Goal: Task Accomplishment & Management: Manage account settings

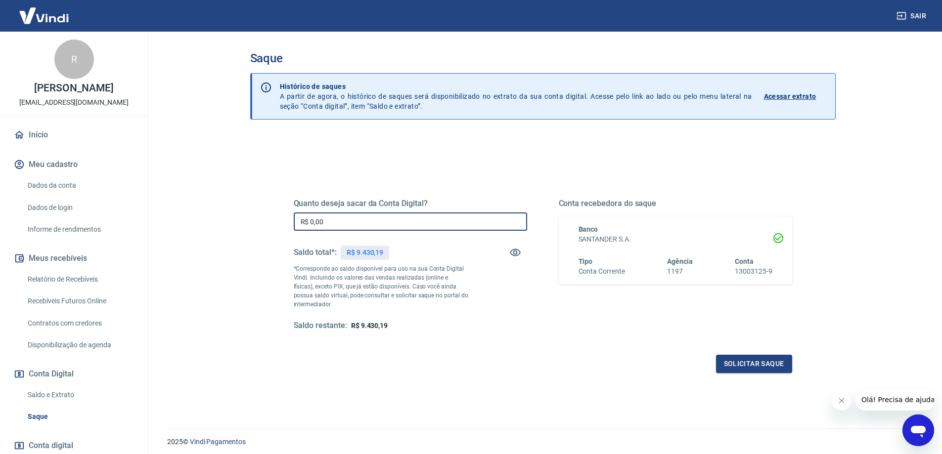
click at [331, 219] on input "R$ 0,00" at bounding box center [410, 222] width 233 height 18
click at [758, 373] on button "Solicitar saque" at bounding box center [754, 364] width 76 height 18
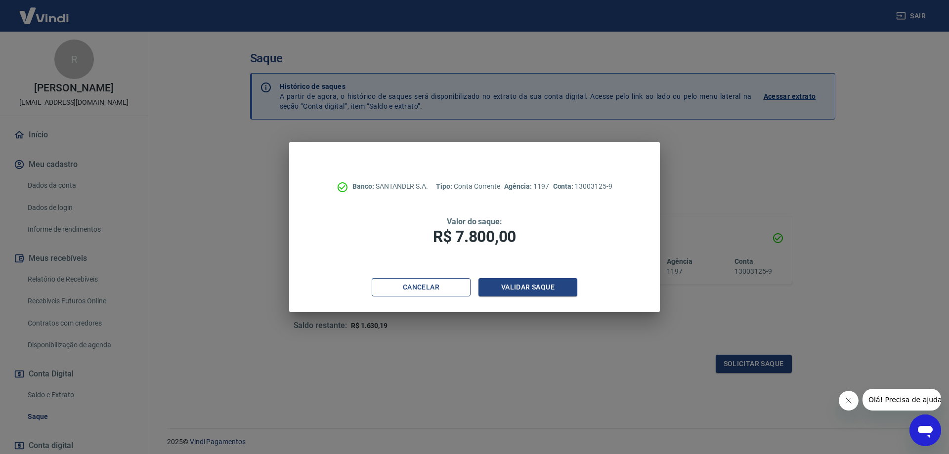
click at [435, 290] on button "Cancelar" at bounding box center [421, 287] width 99 height 18
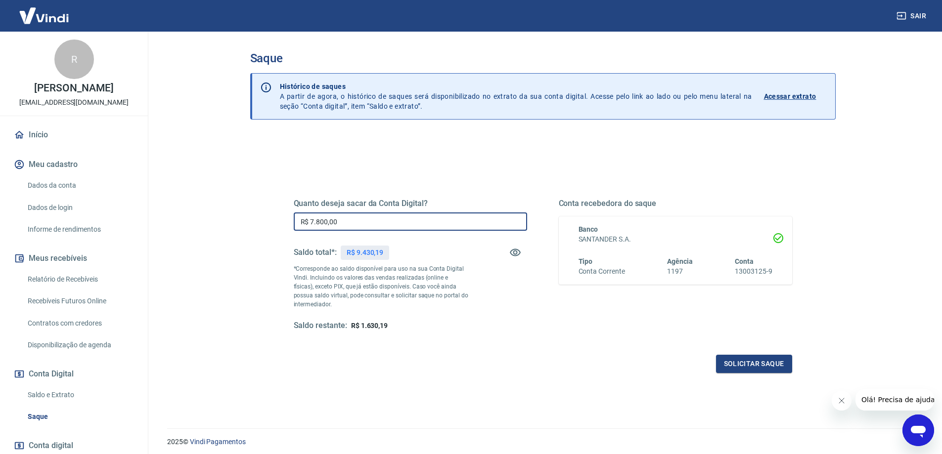
click at [345, 219] on input "R$ 7.800,00" at bounding box center [410, 222] width 233 height 18
type input "R$ 6.800,00"
click at [728, 362] on button "Solicitar saque" at bounding box center [754, 364] width 76 height 18
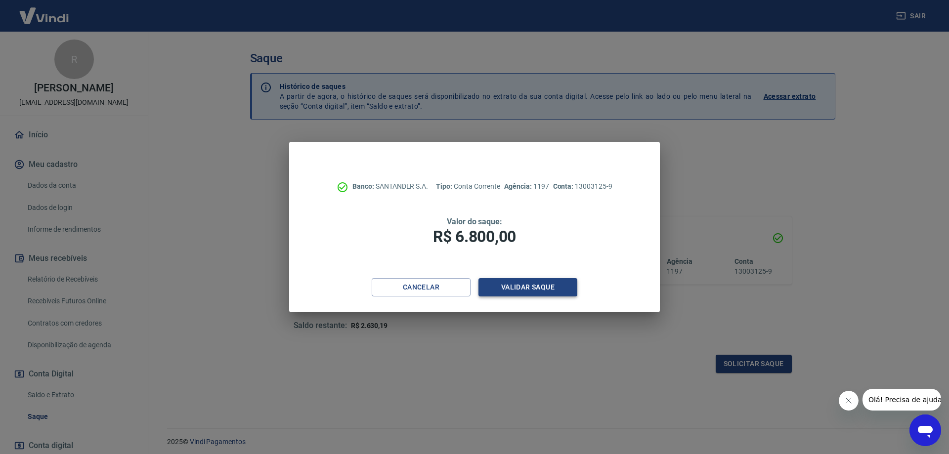
click at [515, 287] on button "Validar saque" at bounding box center [528, 287] width 99 height 18
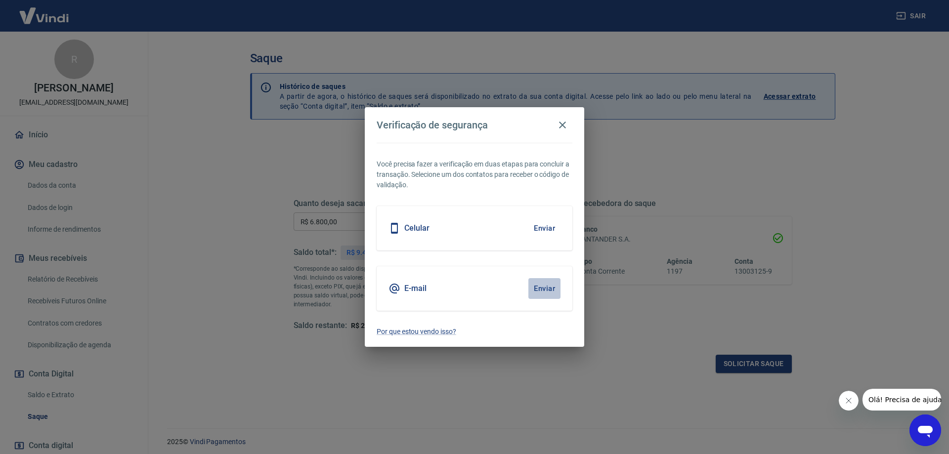
click at [546, 287] on button "Enviar" at bounding box center [544, 288] width 32 height 21
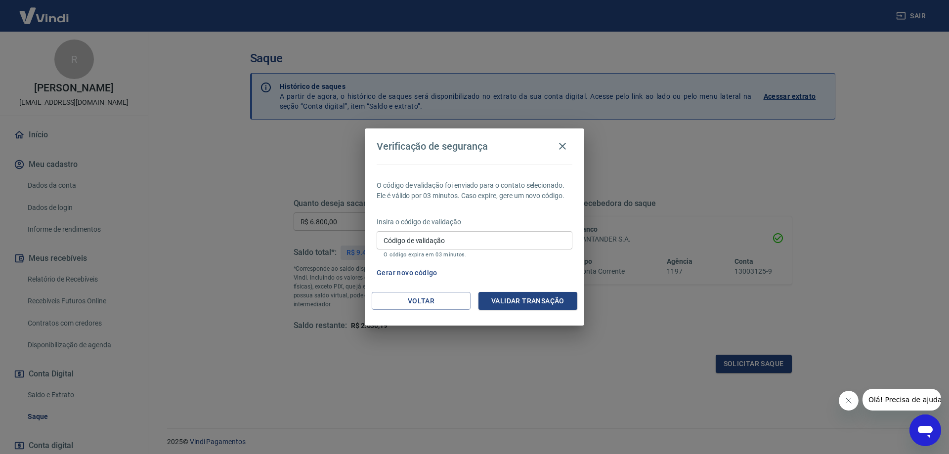
click at [462, 247] on input "Código de validação" at bounding box center [475, 240] width 196 height 18
type input "595983"
click at [534, 295] on button "Validar transação" at bounding box center [528, 301] width 99 height 18
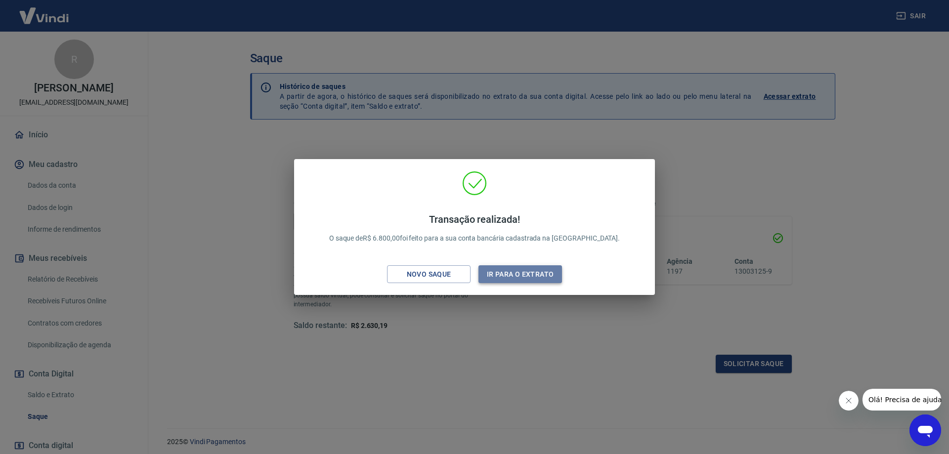
click at [535, 272] on button "Ir para o extrato" at bounding box center [521, 274] width 84 height 18
